Goal: Transaction & Acquisition: Obtain resource

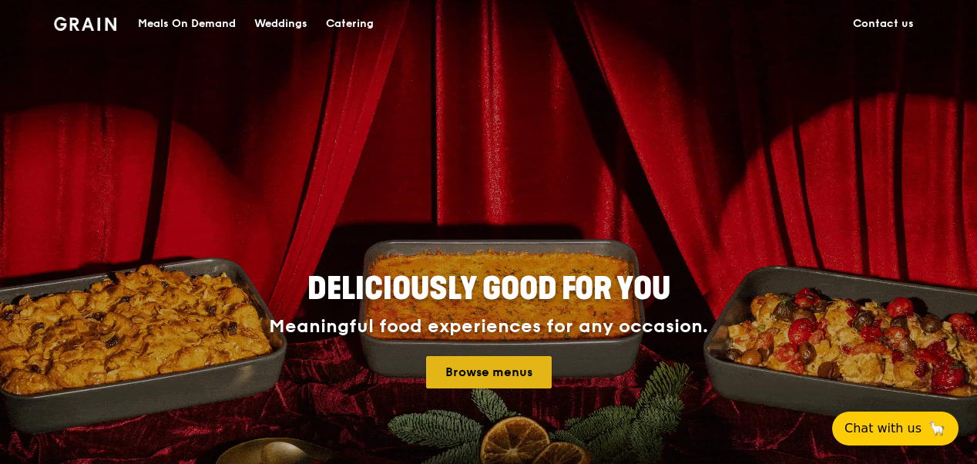
click at [480, 366] on link "Browse menus" at bounding box center [489, 372] width 126 height 32
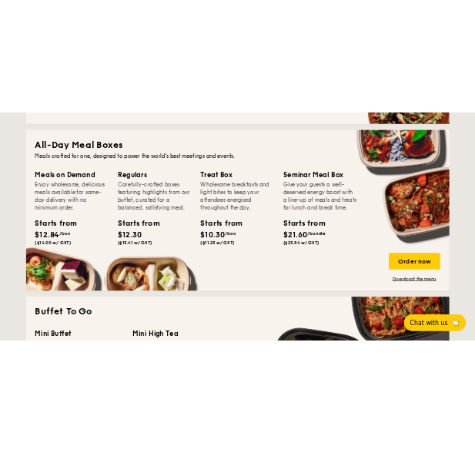
scroll to position [934, 0]
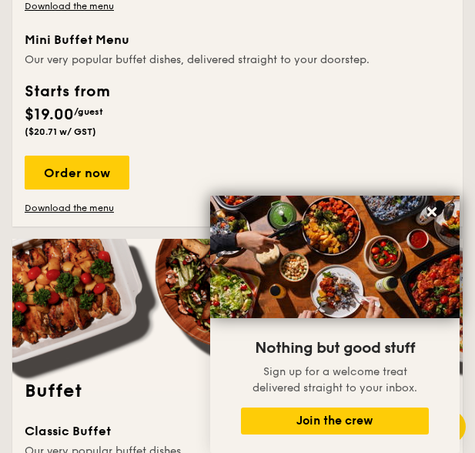
click at [317, 116] on div "Starts from $19.00 /guest ($20.71 w/ GST)" at bounding box center [237, 111] width 438 height 63
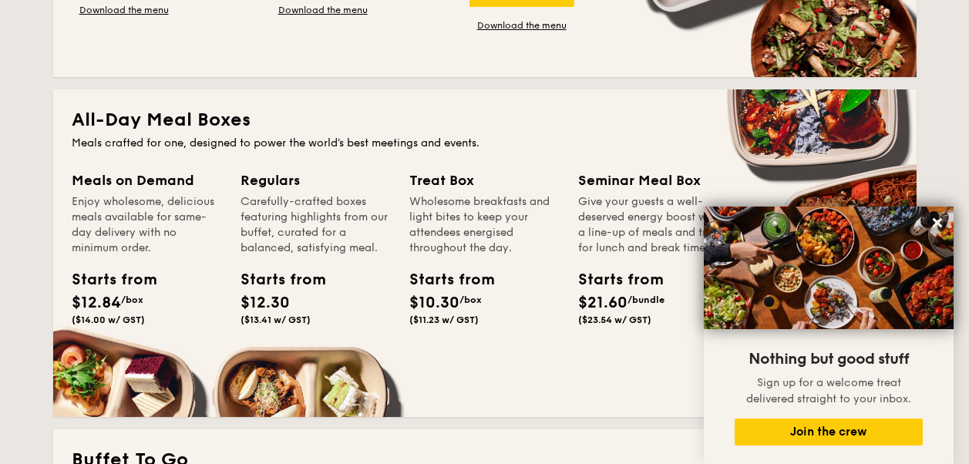
scroll to position [951, 0]
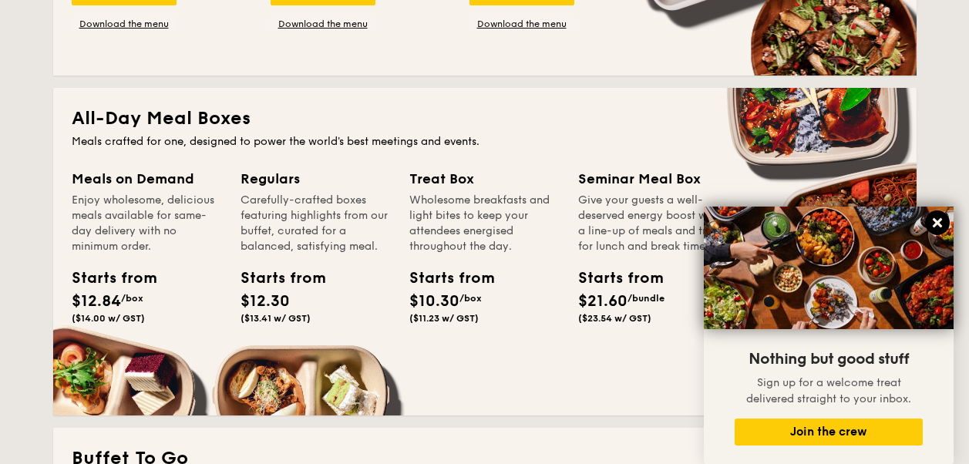
click at [937, 223] on icon at bounding box center [936, 222] width 9 height 9
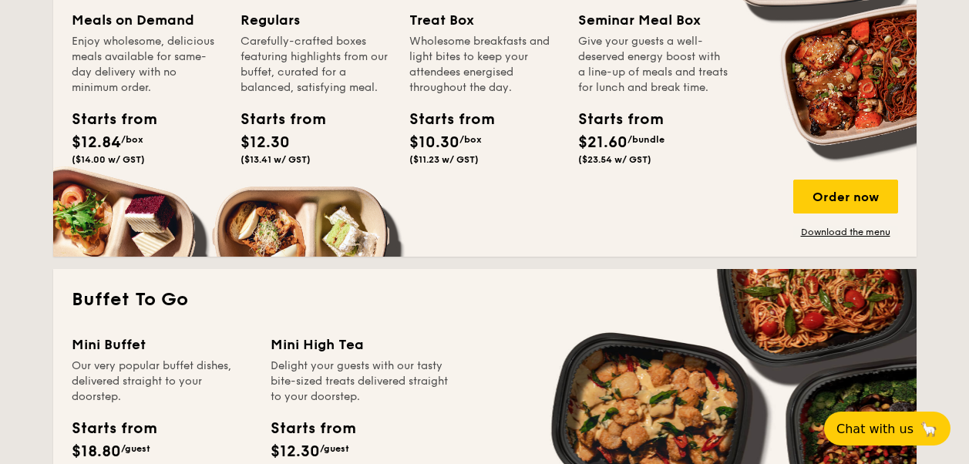
scroll to position [1175, 0]
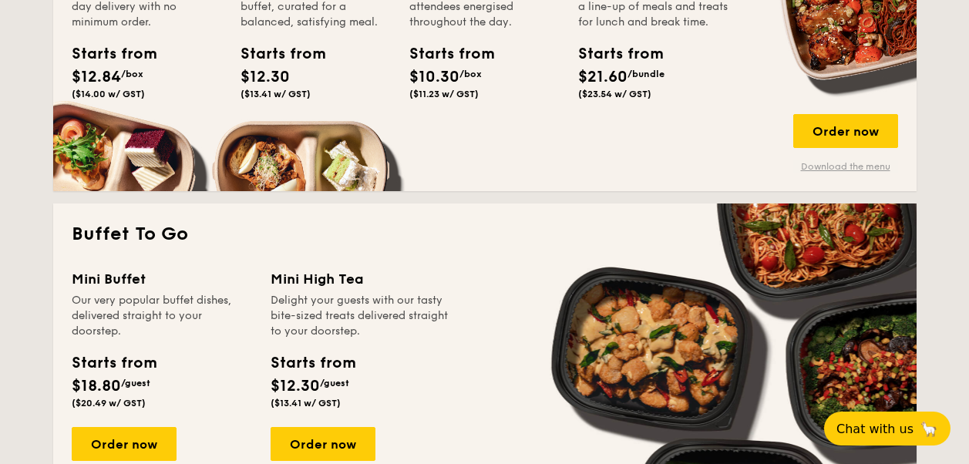
click at [868, 170] on link "Download the menu" at bounding box center [845, 166] width 105 height 12
